Goal: Find specific page/section: Find specific page/section

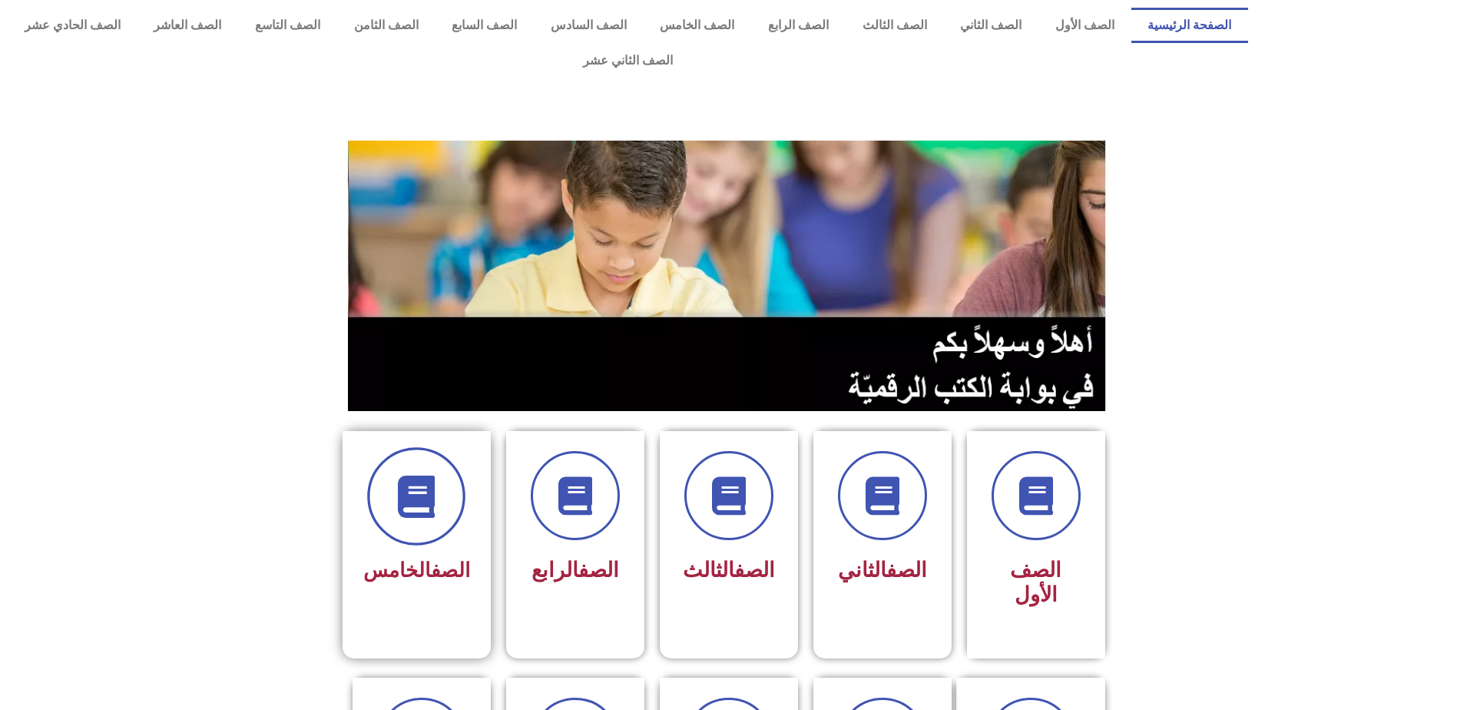
click at [408, 499] on span at bounding box center [416, 496] width 98 height 98
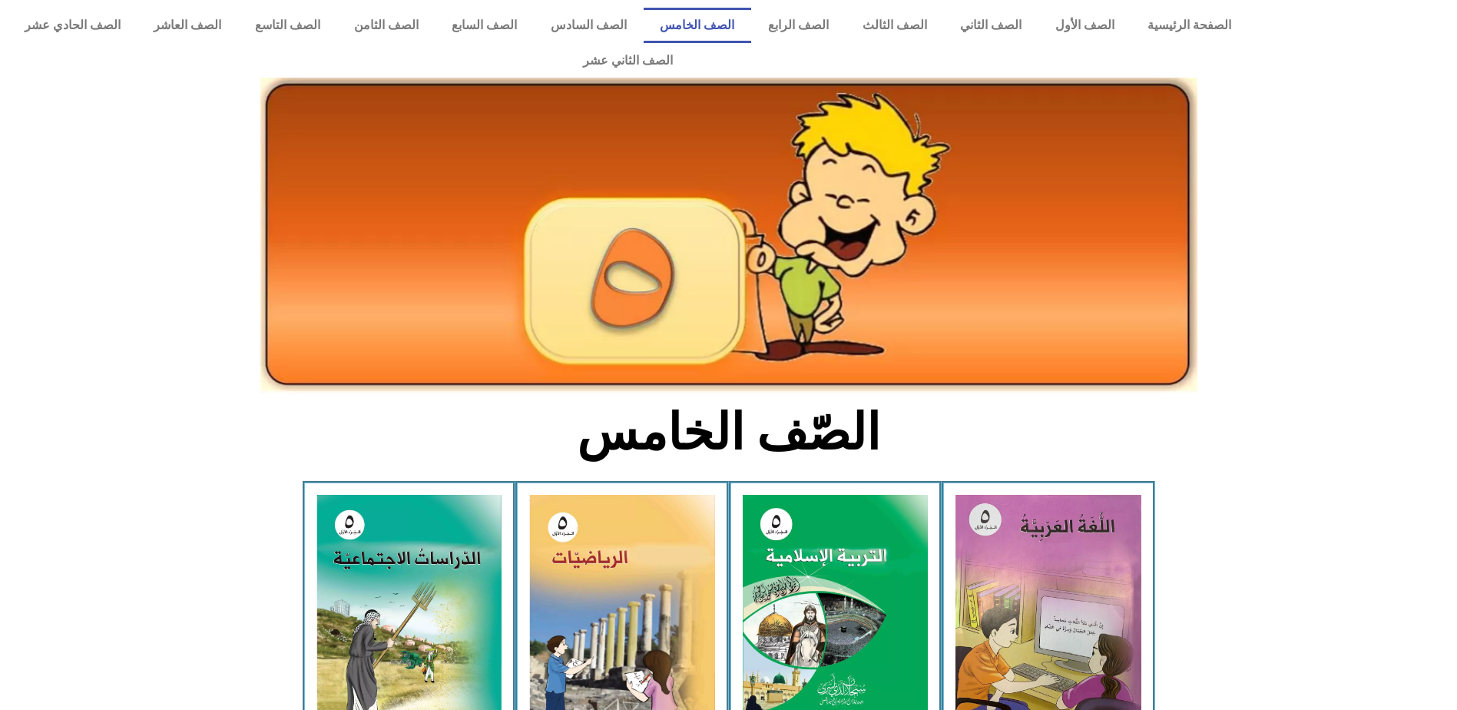
click at [452, 519] on img at bounding box center [410, 609] width 186 height 229
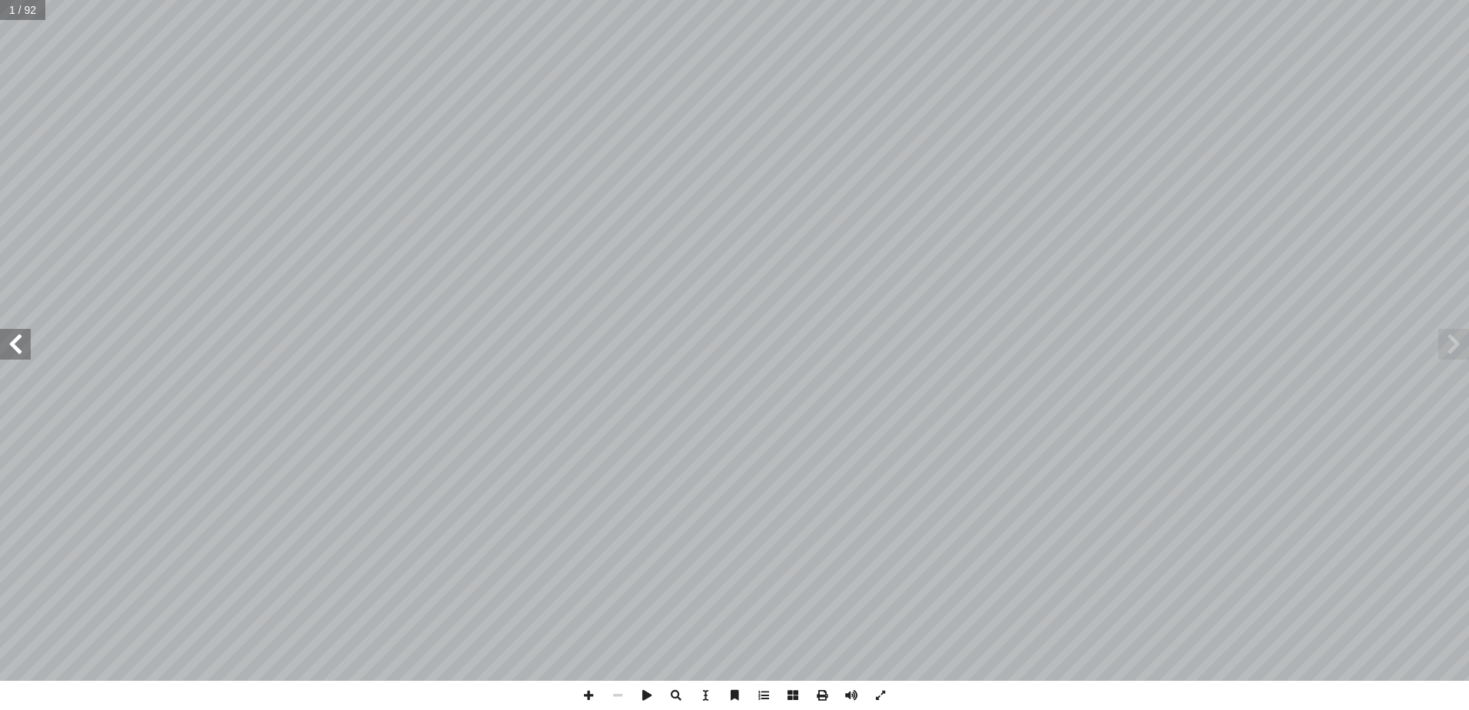
click at [26, 351] on span at bounding box center [15, 344] width 31 height 31
click at [25, 355] on span at bounding box center [15, 344] width 31 height 31
click at [21, 346] on span at bounding box center [15, 344] width 31 height 31
click at [17, 350] on span at bounding box center [15, 344] width 31 height 31
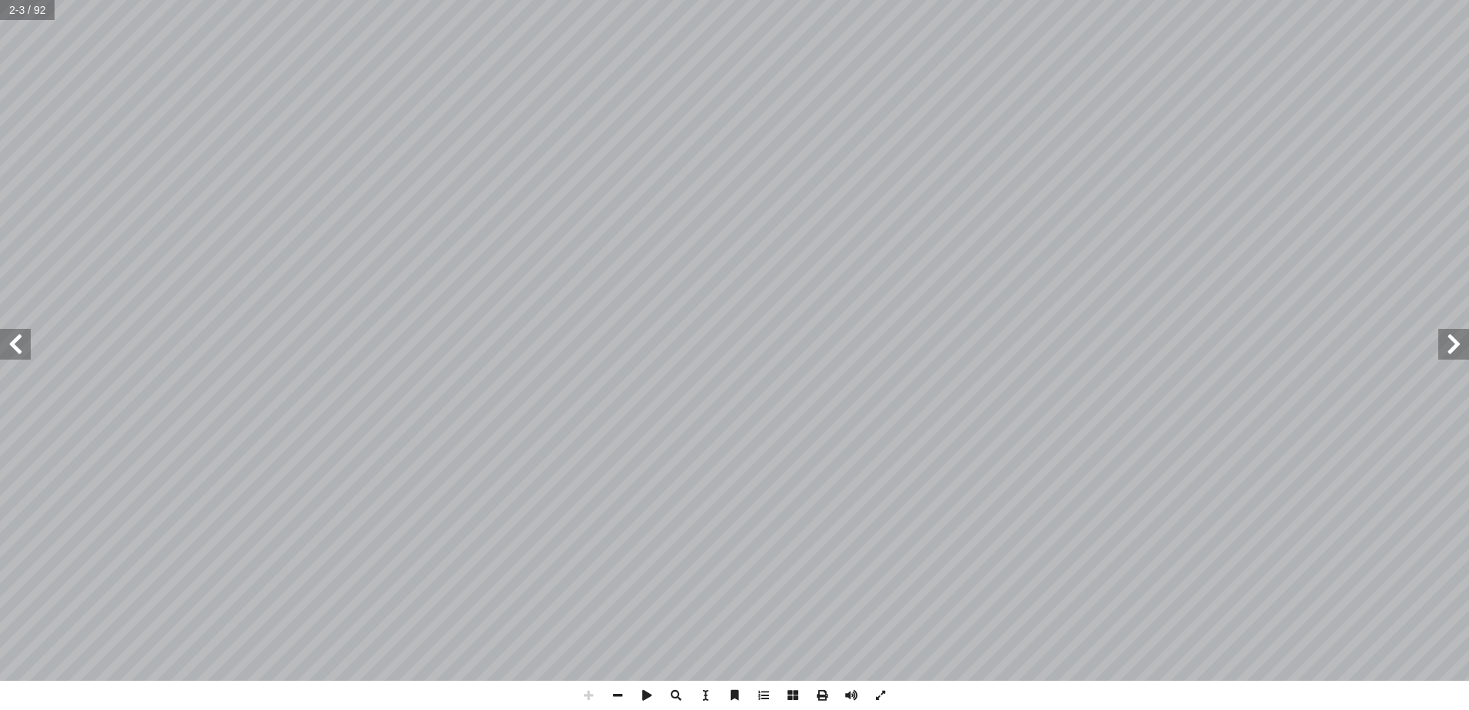
click at [16, 353] on span at bounding box center [15, 344] width 31 height 31
click at [15, 357] on span at bounding box center [15, 344] width 31 height 31
click at [17, 359] on span at bounding box center [15, 344] width 31 height 31
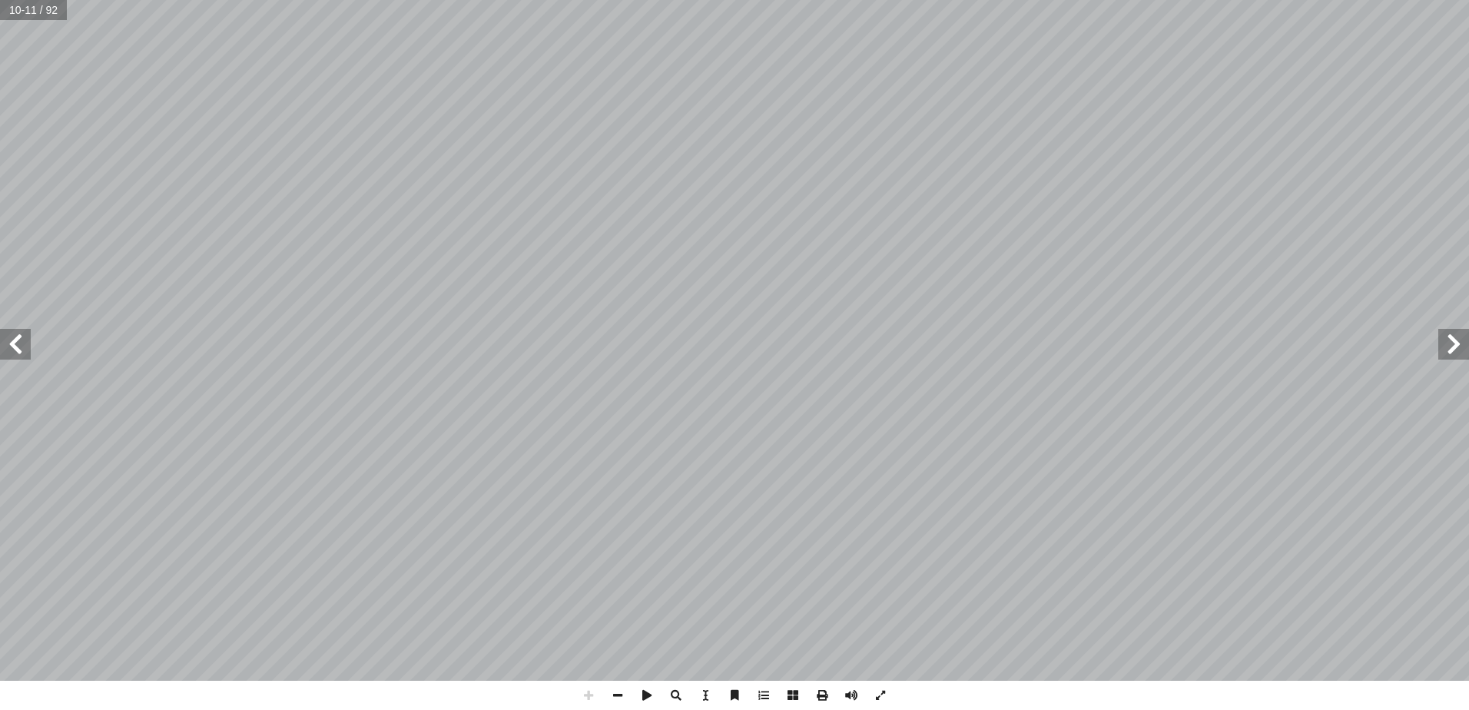
click at [22, 339] on span at bounding box center [15, 344] width 31 height 31
click at [27, 346] on span at bounding box center [15, 344] width 31 height 31
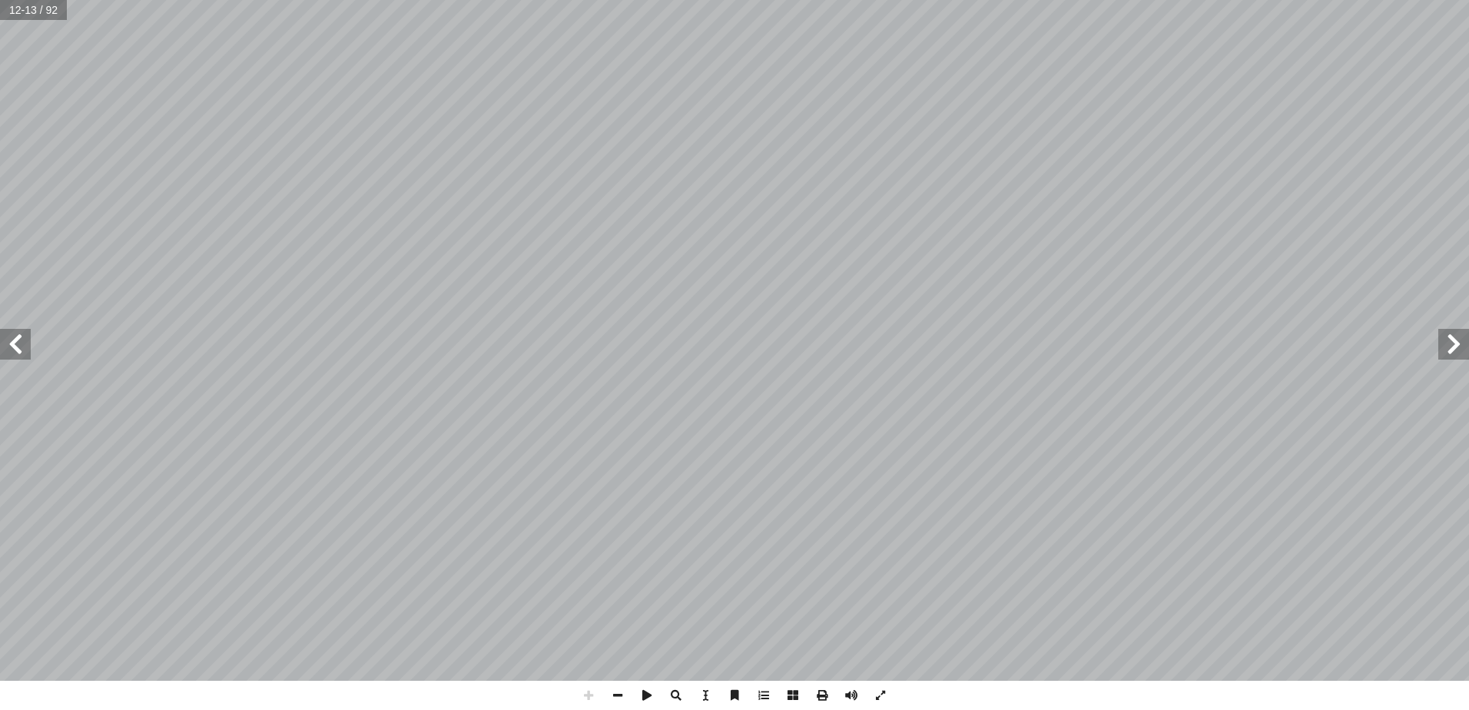
click at [26, 346] on span at bounding box center [15, 344] width 31 height 31
click at [11, 346] on span at bounding box center [15, 344] width 31 height 31
